Goal: Transaction & Acquisition: Book appointment/travel/reservation

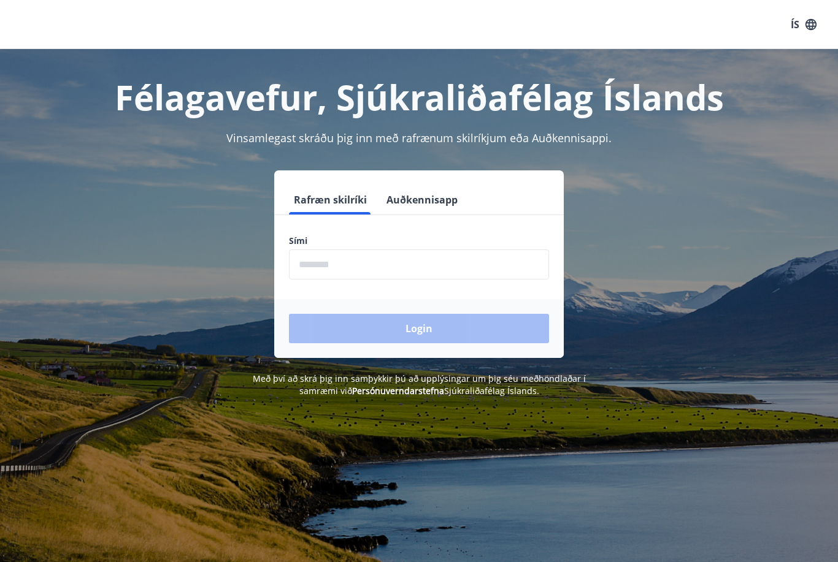
click at [454, 263] on input "phone" at bounding box center [419, 265] width 260 height 30
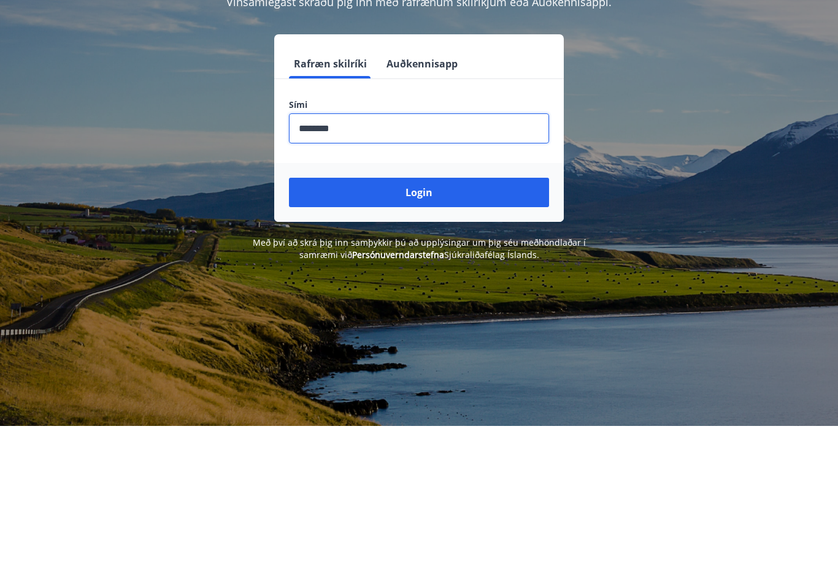
click at [463, 314] on button "Login" at bounding box center [419, 328] width 260 height 29
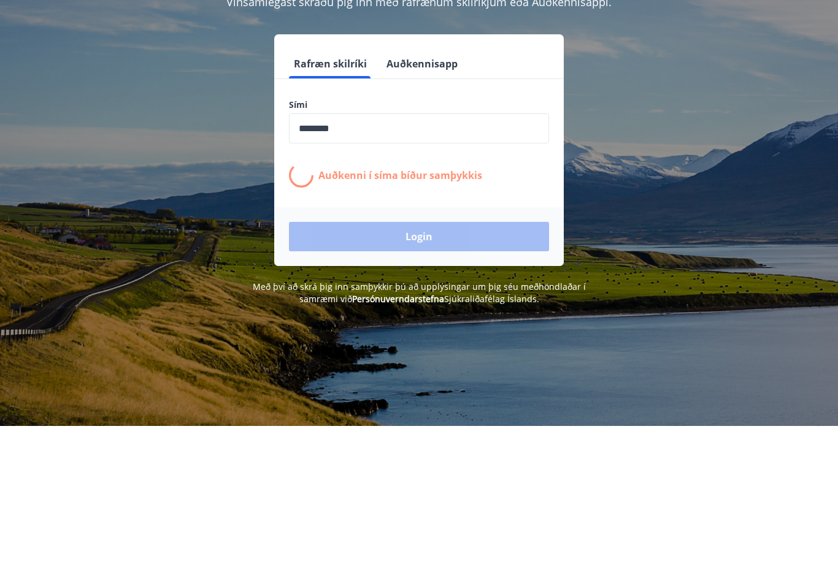
scroll to position [136, 0]
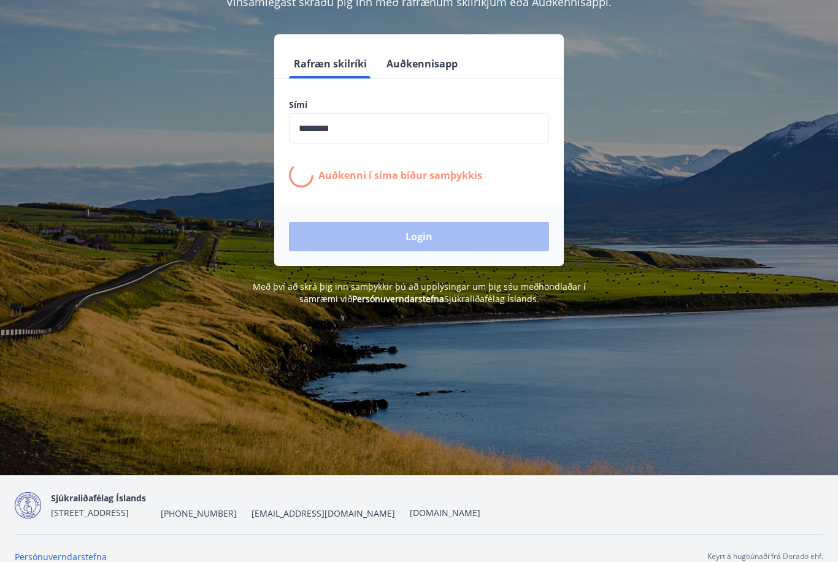
click at [621, 155] on div "Rafræn skilríki Auðkennisapp Sími ​ Auðkenni í [PERSON_NAME] samþykkis Login" at bounding box center [419, 150] width 808 height 232
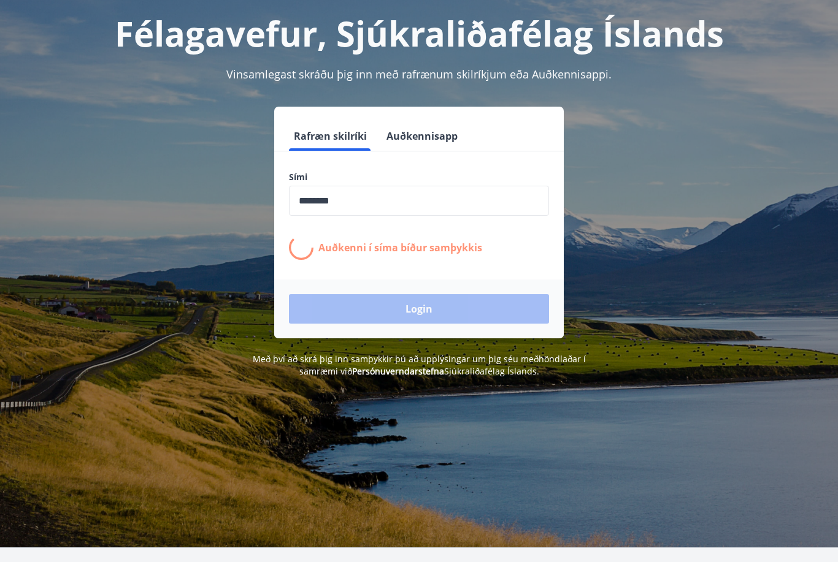
scroll to position [68, 0]
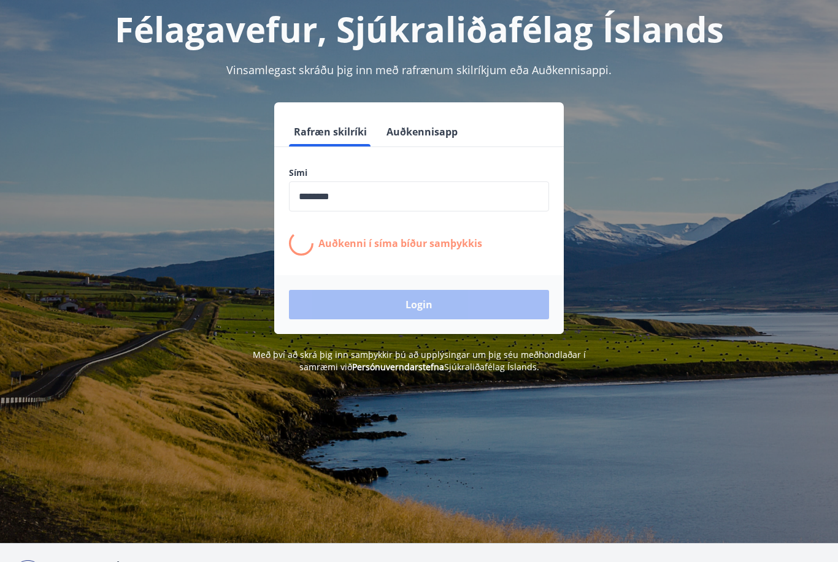
click at [473, 207] on input "phone" at bounding box center [419, 197] width 260 height 30
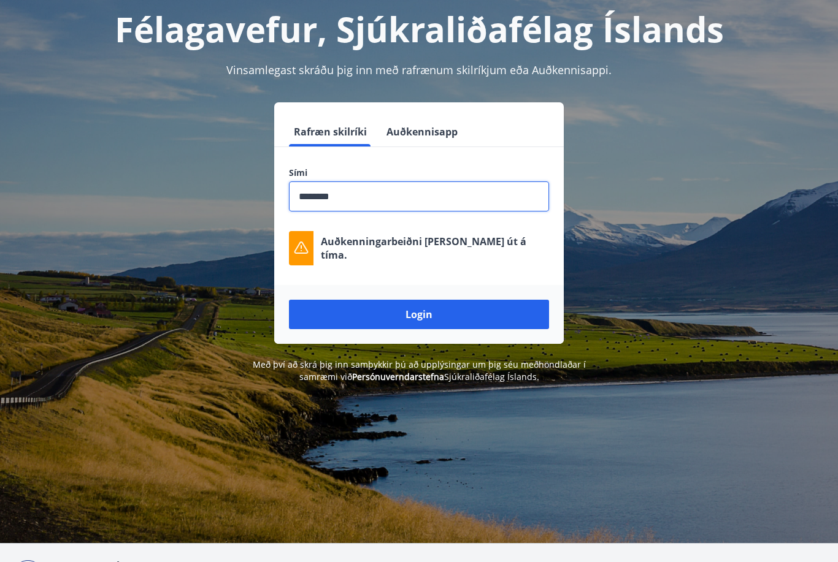
scroll to position [67, 0]
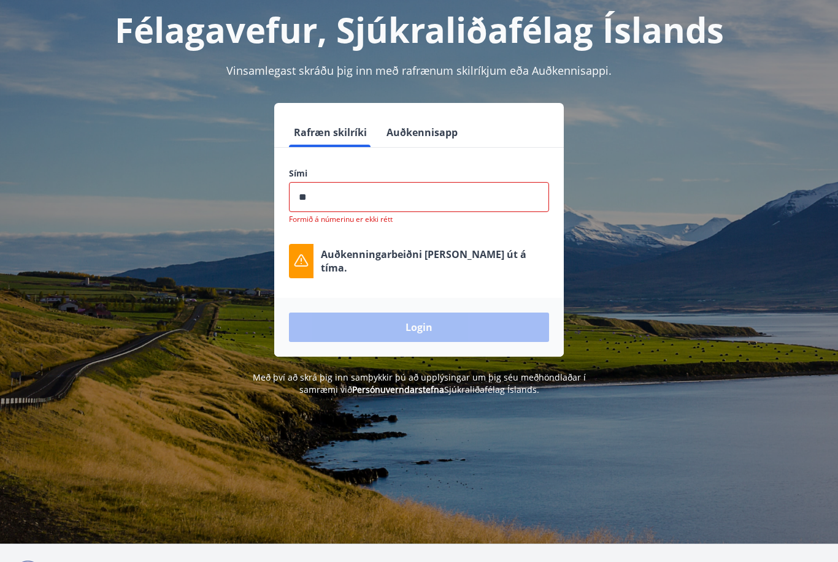
type input "*"
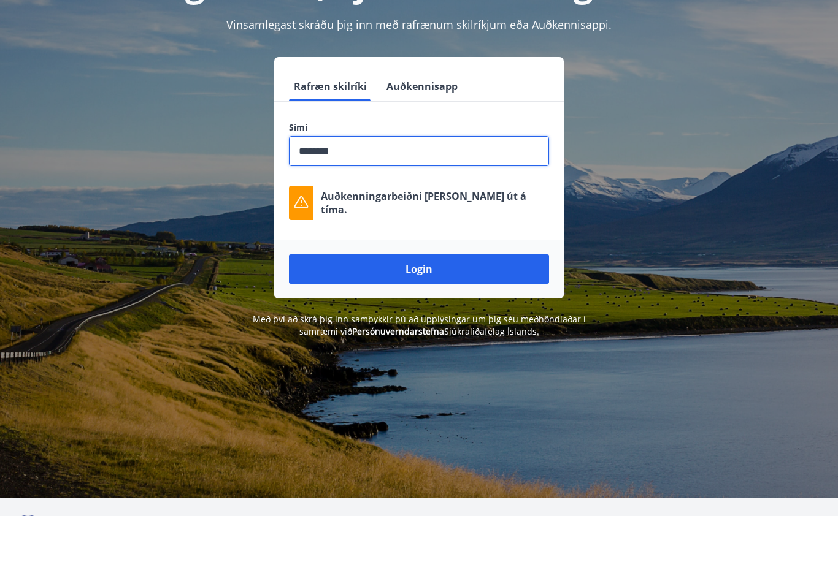
type input "********"
click at [484, 301] on button "Login" at bounding box center [419, 315] width 260 height 29
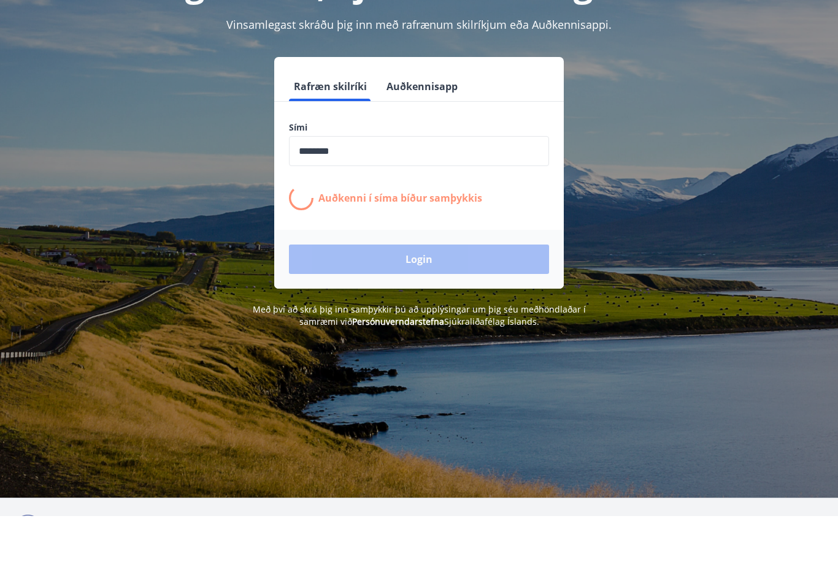
scroll to position [114, 0]
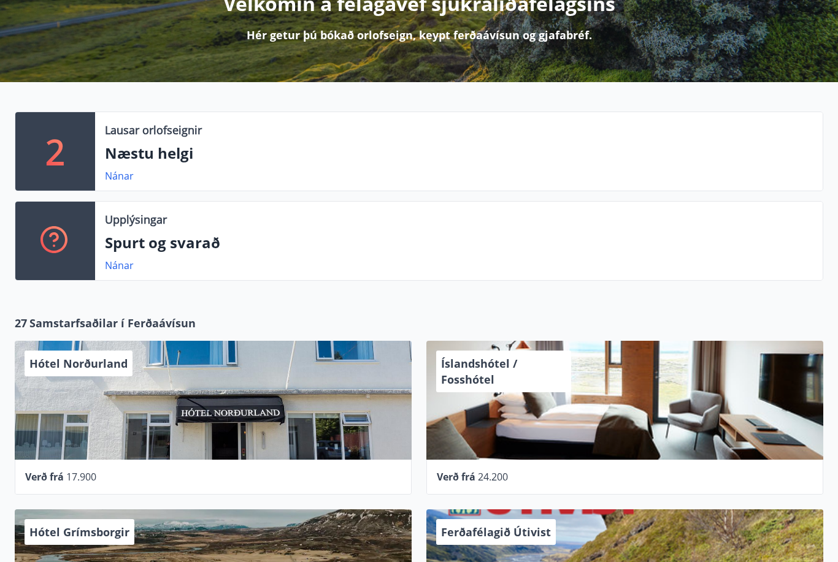
scroll to position [169, 0]
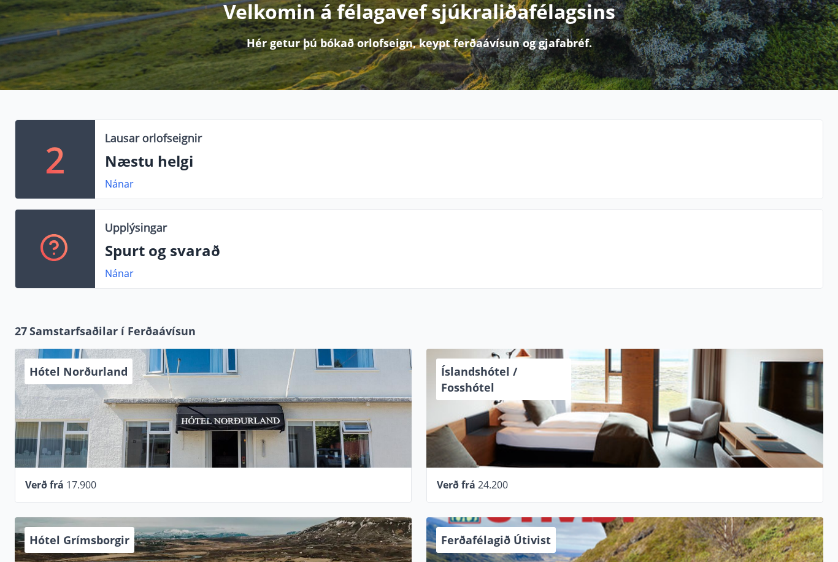
click at [60, 172] on p "2" at bounding box center [55, 160] width 20 height 47
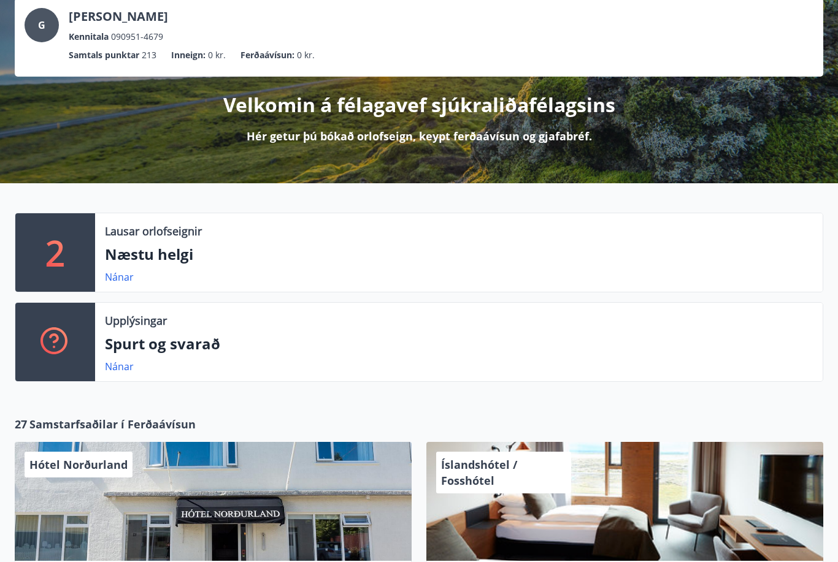
click at [126, 271] on link "Nánar" at bounding box center [119, 277] width 29 height 13
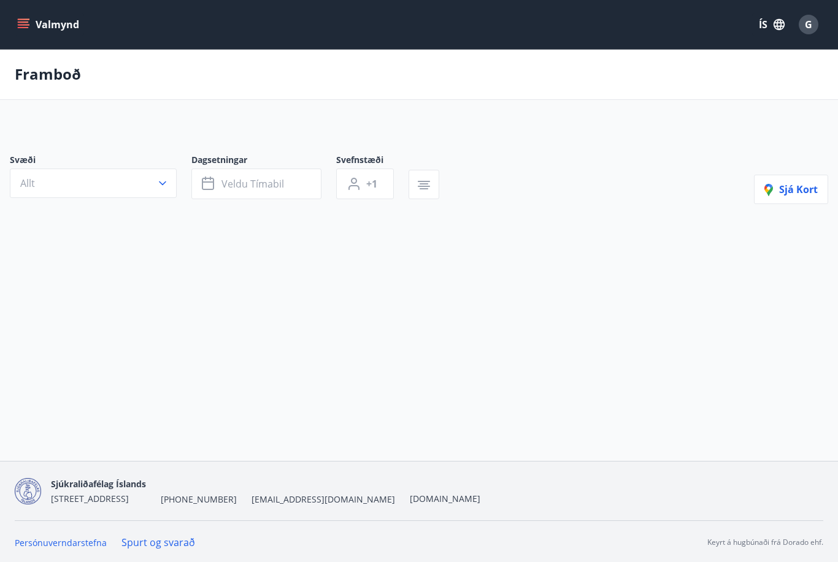
type input "*"
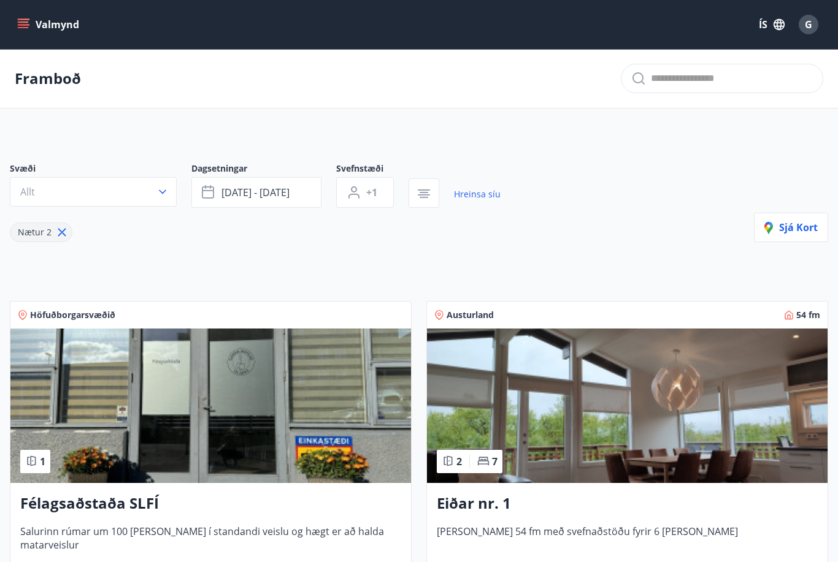
click at [32, 28] on button "Valmynd" at bounding box center [49, 24] width 69 height 22
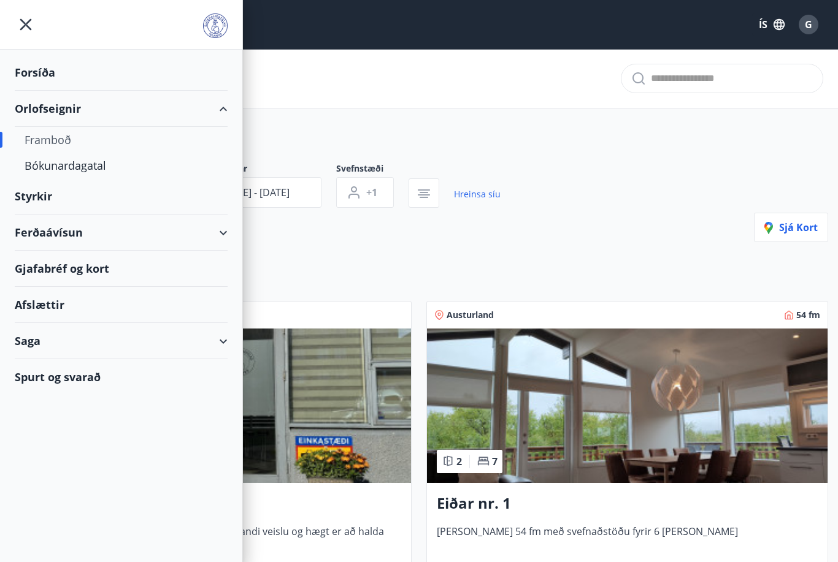
click at [45, 169] on div "Bókunardagatal" at bounding box center [121, 166] width 193 height 26
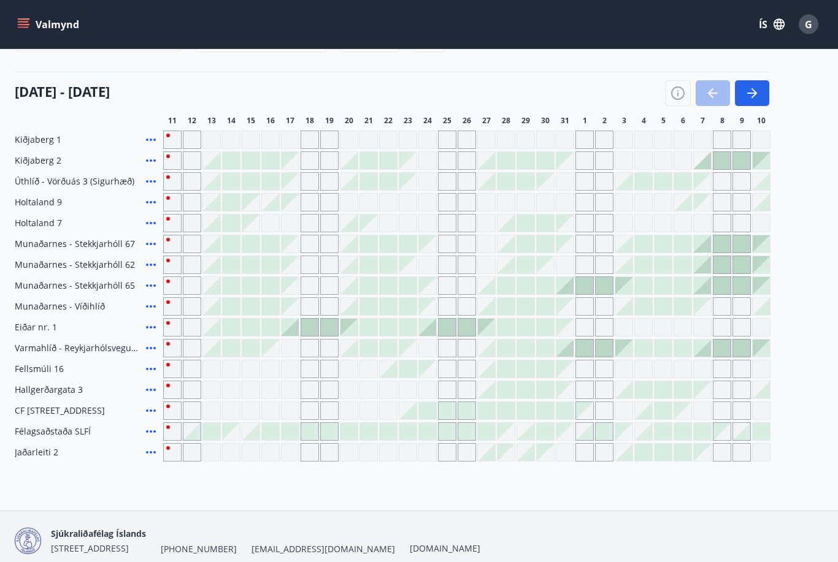
scroll to position [139, 0]
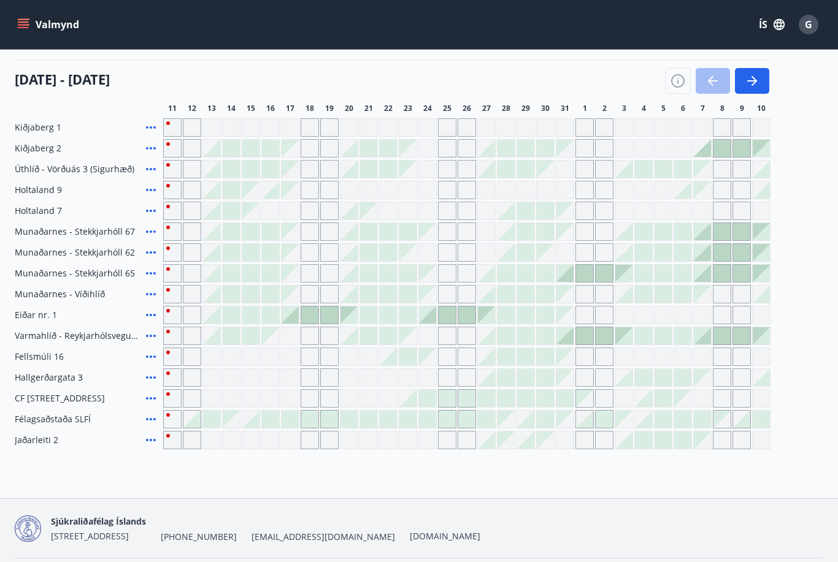
click at [28, 406] on div "CF Møllers Allé 34, Kaupmannahöfn" at bounding box center [87, 398] width 144 height 18
click at [105, 398] on span "CF Møllers Allé 34, Kaupmannahöfn" at bounding box center [60, 399] width 90 height 12
click at [147, 397] on icon at bounding box center [151, 398] width 15 height 15
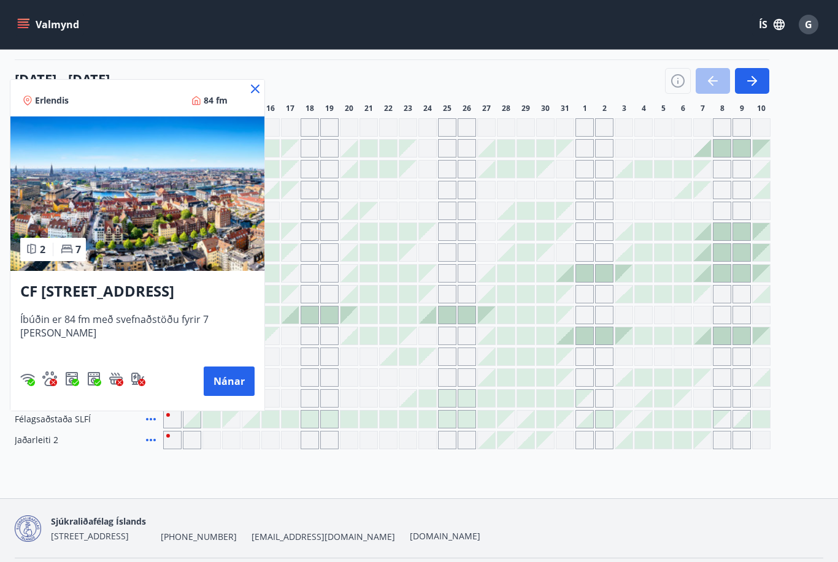
click at [229, 384] on button "Nánar" at bounding box center [229, 381] width 51 height 29
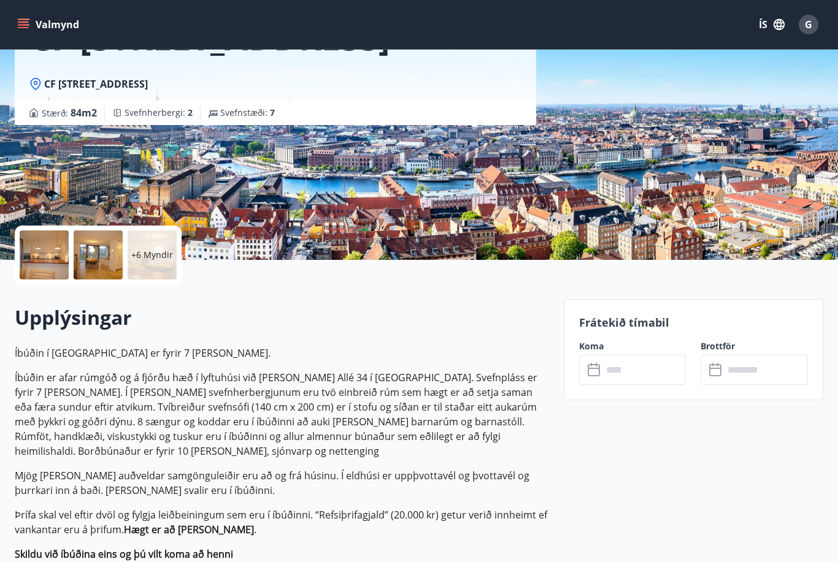
scroll to position [100, 0]
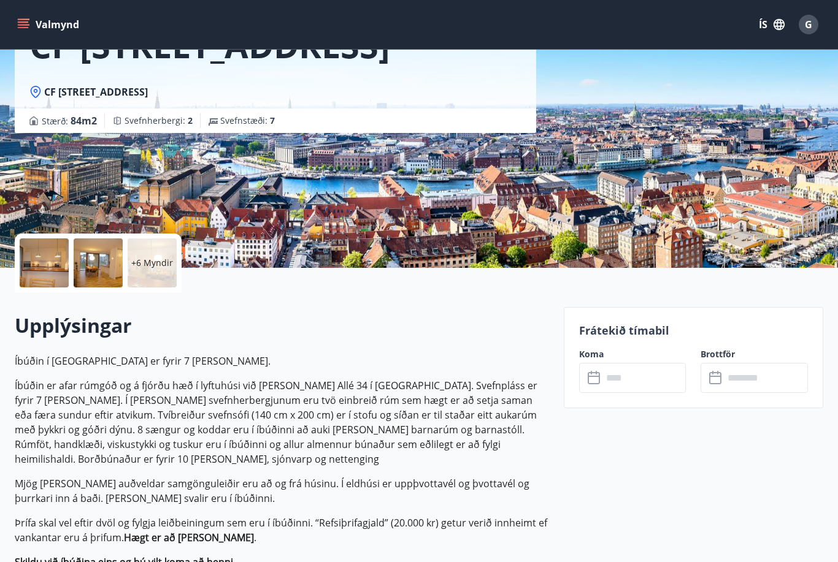
click at [634, 380] on input "text" at bounding box center [644, 378] width 84 height 30
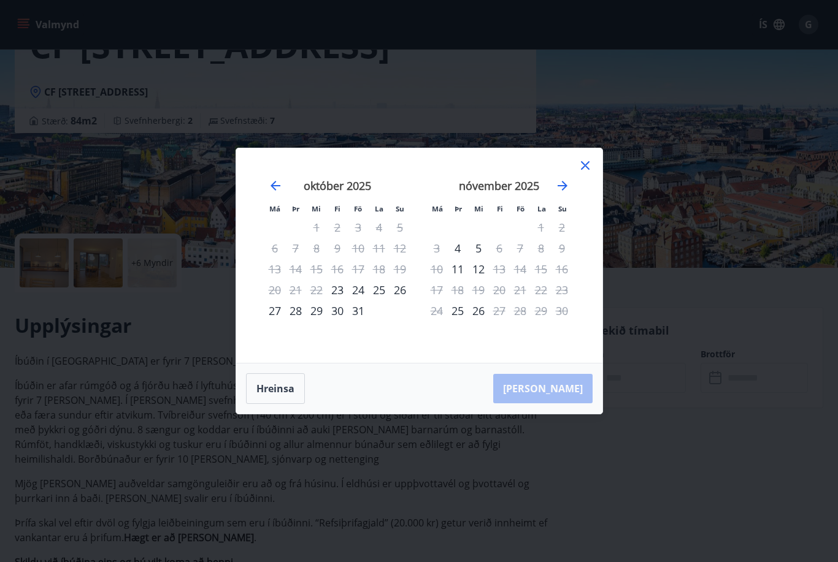
click at [561, 193] on icon "Move forward to switch to the next month." at bounding box center [562, 185] width 15 height 15
click at [556, 193] on icon "Move forward to switch to the next month." at bounding box center [562, 185] width 15 height 15
click at [569, 193] on icon "Move forward to switch to the next month." at bounding box center [562, 185] width 15 height 15
click at [567, 193] on icon "Move forward to switch to the next month." at bounding box center [562, 185] width 15 height 15
click at [564, 193] on icon "Move forward to switch to the next month." at bounding box center [562, 185] width 15 height 15
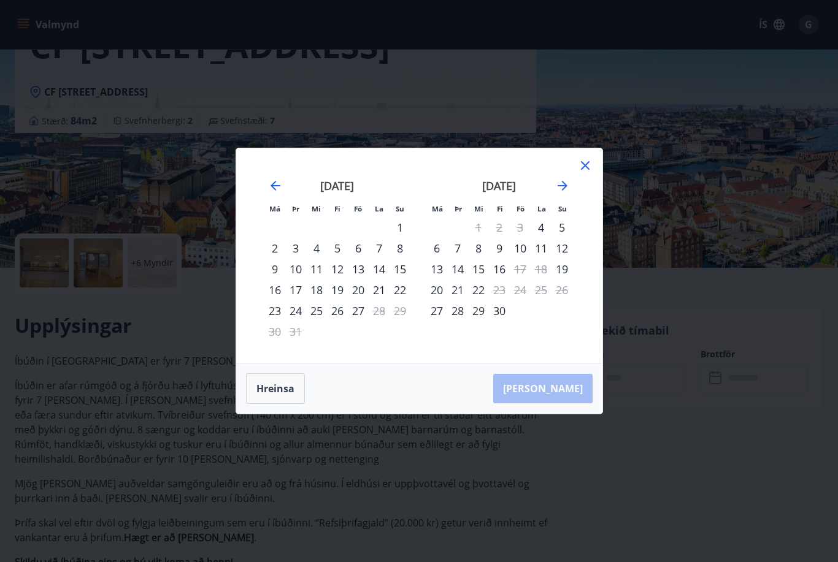
click at [562, 193] on icon "Move forward to switch to the next month." at bounding box center [562, 185] width 15 height 15
click at [569, 193] on icon "Move forward to switch to the next month." at bounding box center [562, 185] width 15 height 15
click at [486, 259] on div "10" at bounding box center [478, 248] width 21 height 21
click at [548, 259] on div "13" at bounding box center [541, 248] width 21 height 21
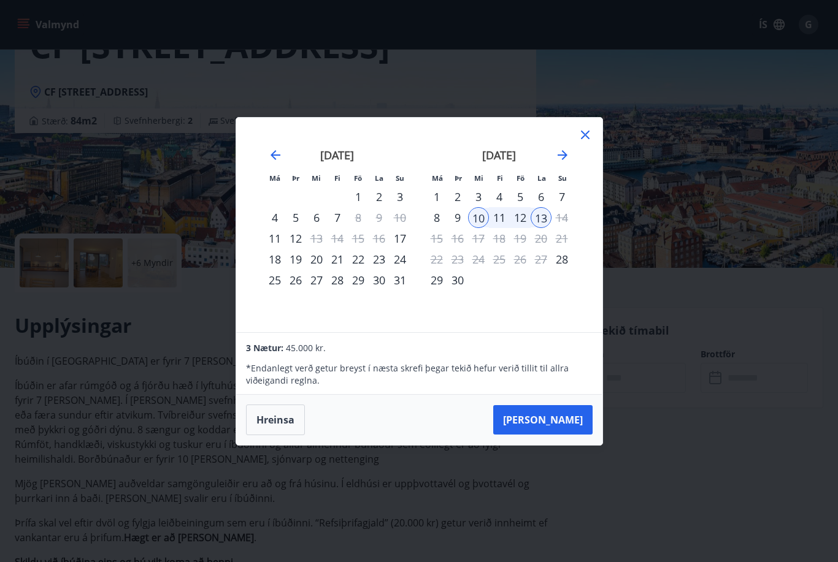
click at [587, 142] on icon at bounding box center [585, 135] width 15 height 15
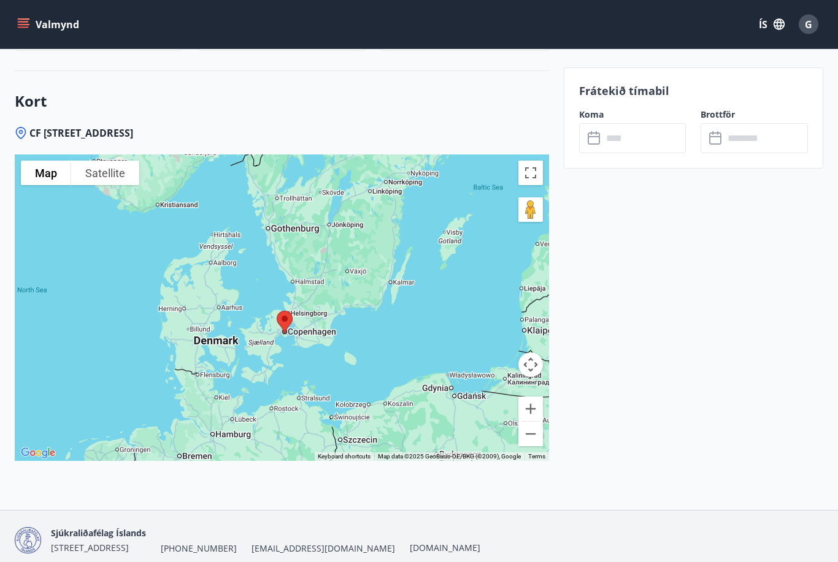
scroll to position [2131, 0]
